Goal: Task Accomplishment & Management: Manage account settings

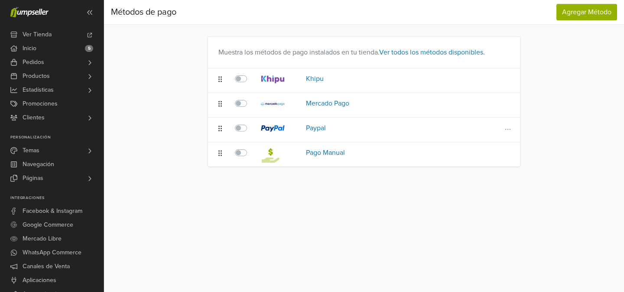
click at [278, 123] on div at bounding box center [278, 130] width 35 height 14
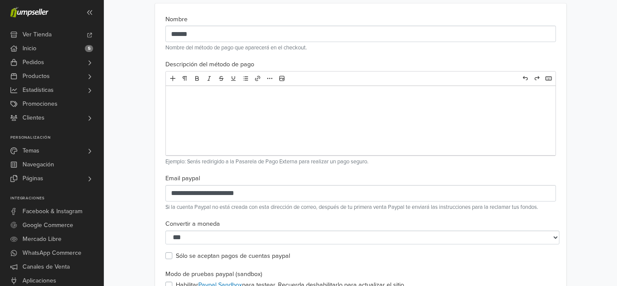
scroll to position [56, 0]
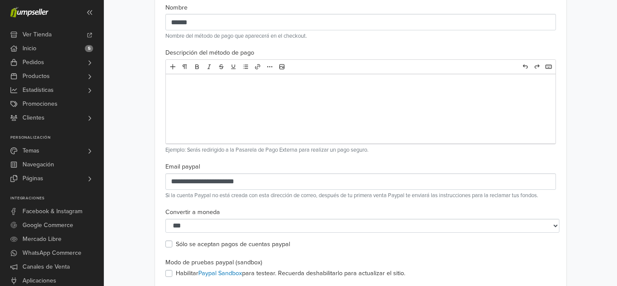
click at [241, 240] on label "Sólo se aceptan pagos de cuentas paypal" at bounding box center [233, 245] width 114 height 10
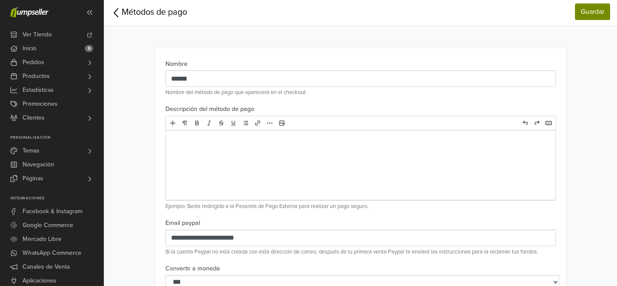
click at [604, 9] on link "Guardar" at bounding box center [592, 11] width 35 height 16
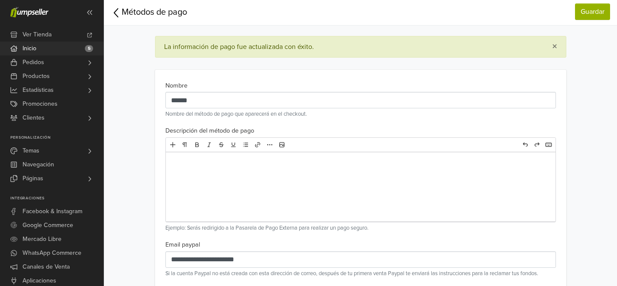
click at [43, 42] on link "Inicio 5" at bounding box center [52, 49] width 104 height 14
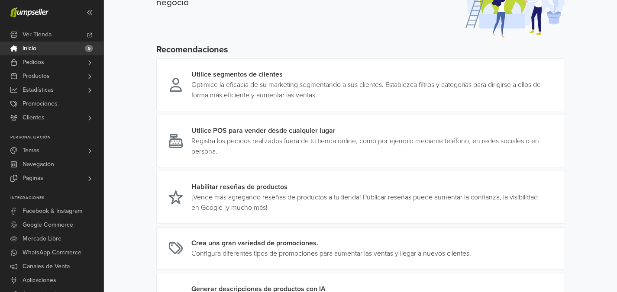
scroll to position [145, 0]
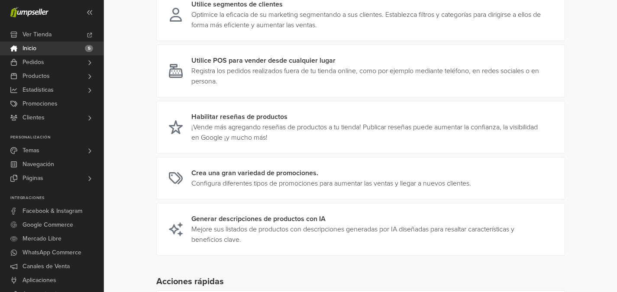
click at [37, 42] on link "Inicio 5" at bounding box center [52, 49] width 104 height 14
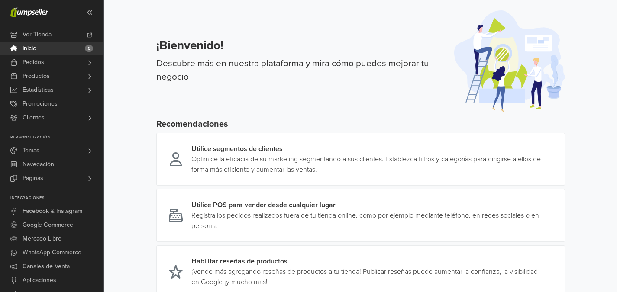
click at [39, 42] on link "Inicio 5" at bounding box center [52, 49] width 104 height 14
